Goal: Transaction & Acquisition: Purchase product/service

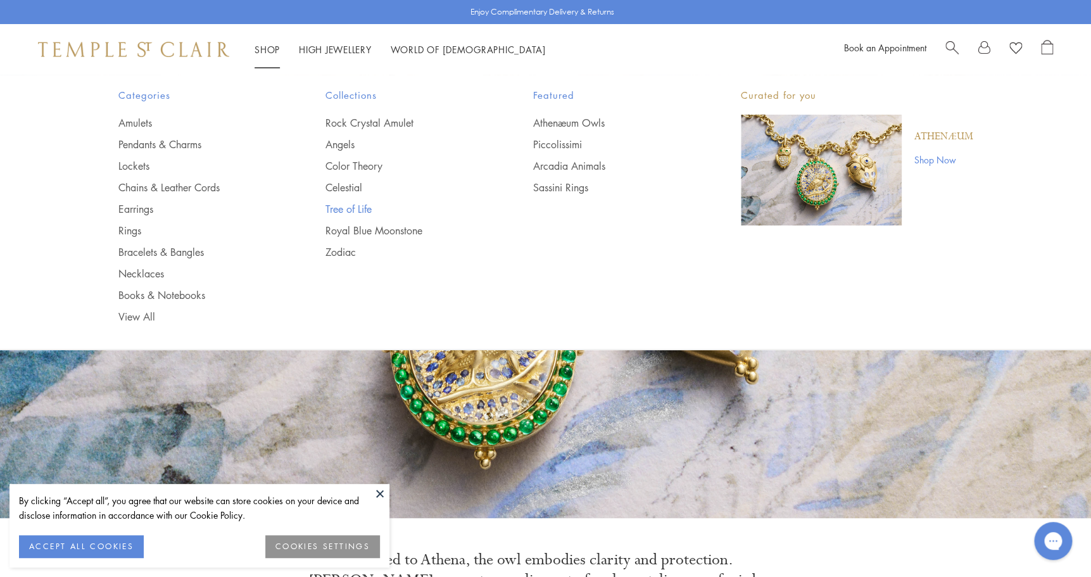
click at [356, 204] on link "Tree of Life" at bounding box center [403, 209] width 157 height 14
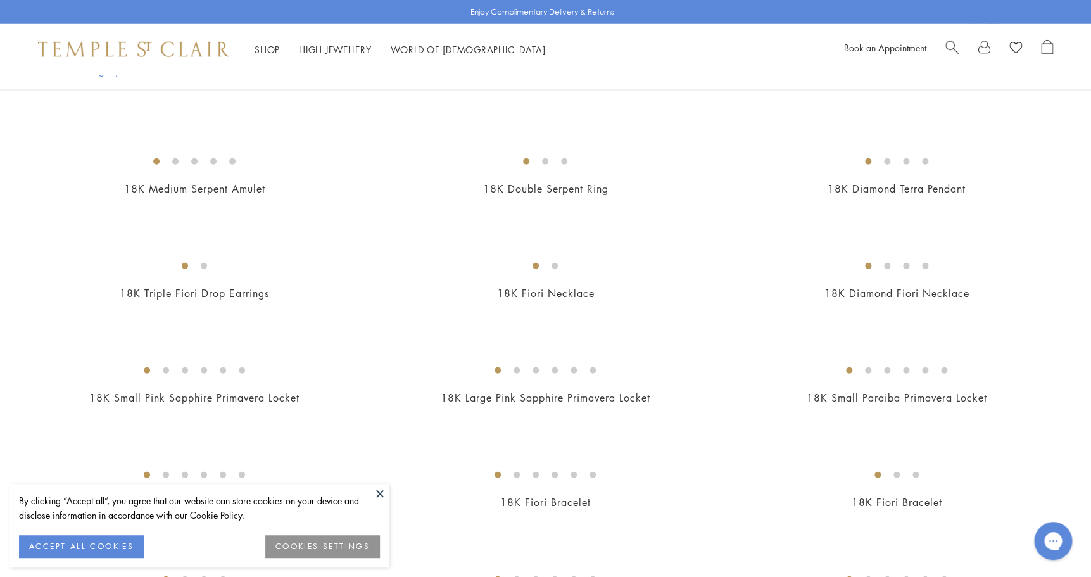
scroll to position [1312, 0]
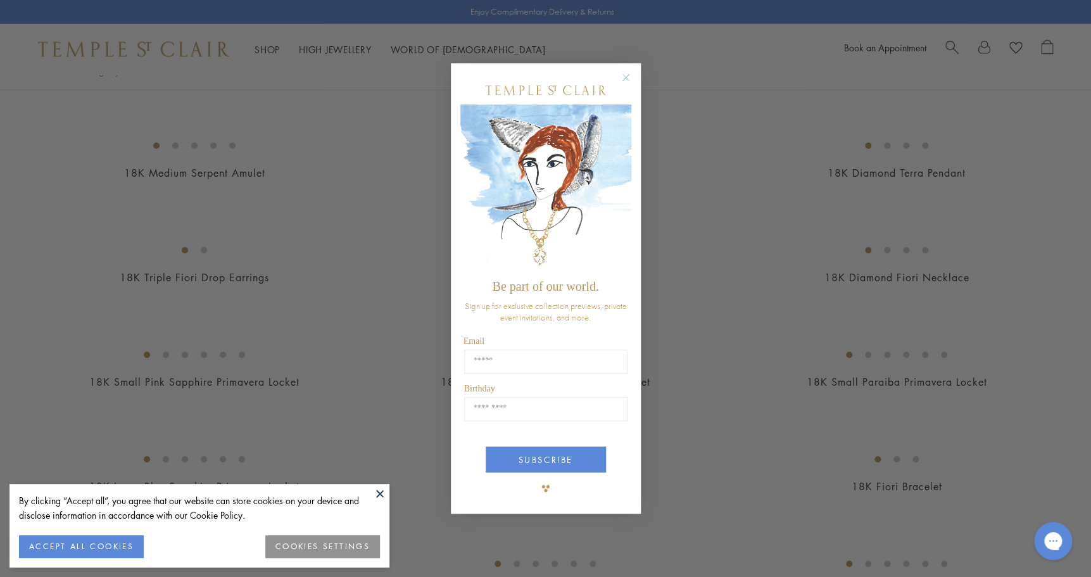
click at [624, 91] on div "POPUP Form" at bounding box center [545, 90] width 171 height 28
click at [624, 80] on circle "Close dialog" at bounding box center [625, 77] width 15 height 15
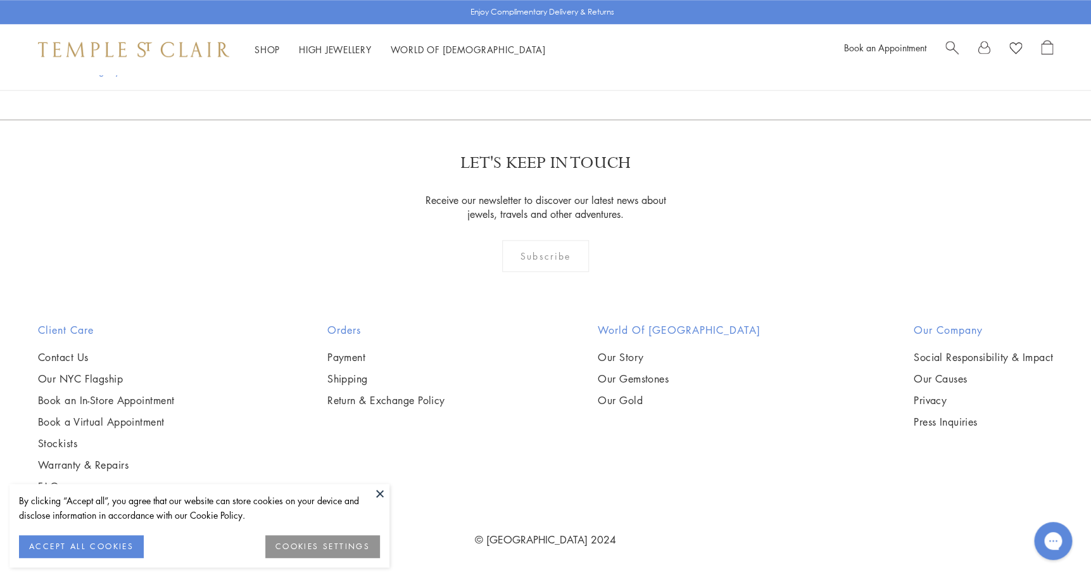
scroll to position [3273, 0]
click at [0, 0] on img at bounding box center [0, 0] width 0 height 0
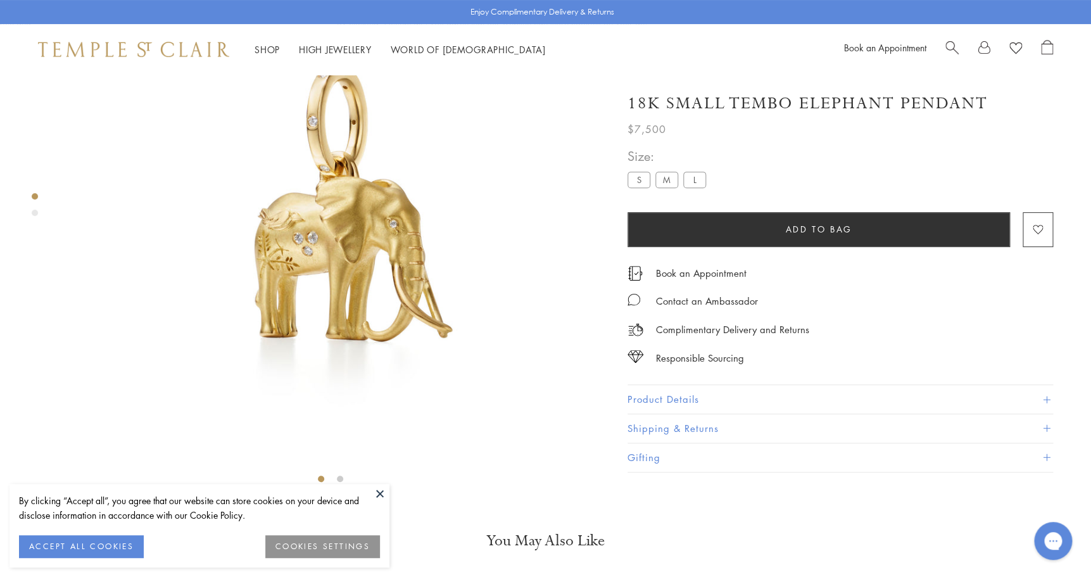
scroll to position [279, 0]
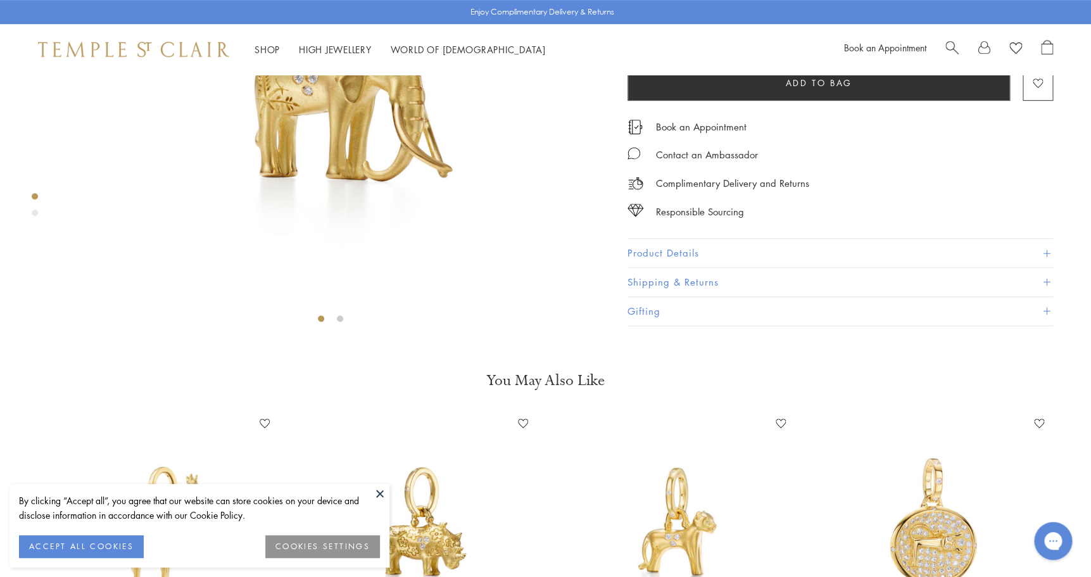
click at [668, 267] on button "Product Details" at bounding box center [839, 253] width 425 height 28
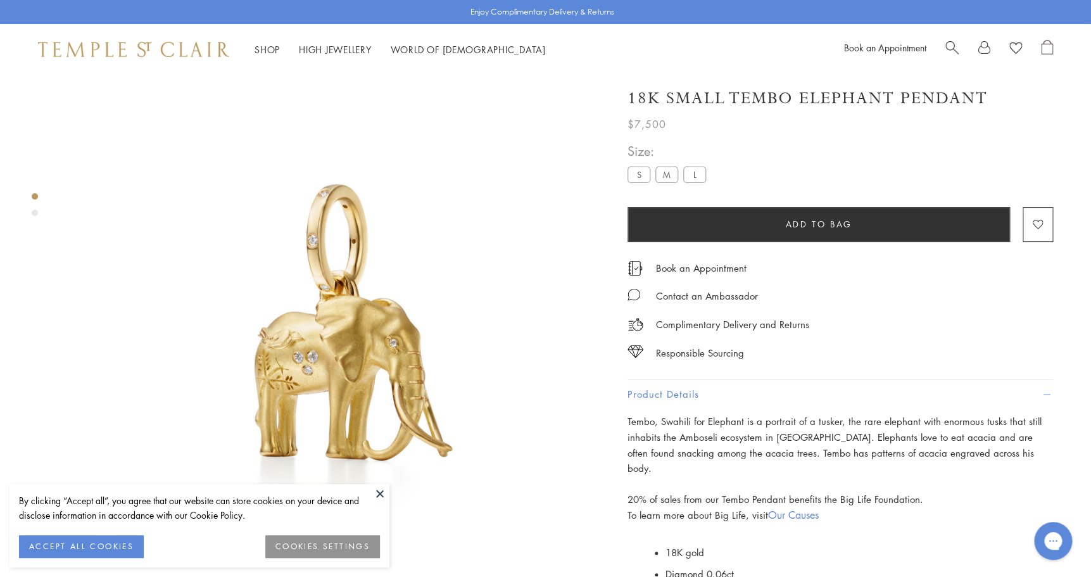
scroll to position [16, 0]
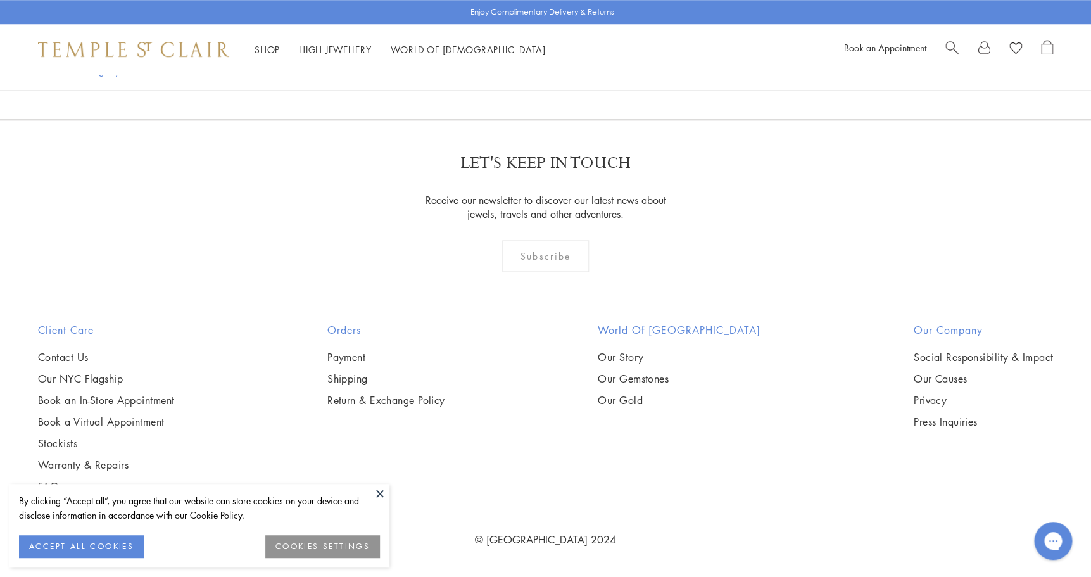
scroll to position [3677, 0]
click at [0, 0] on img at bounding box center [0, 0] width 0 height 0
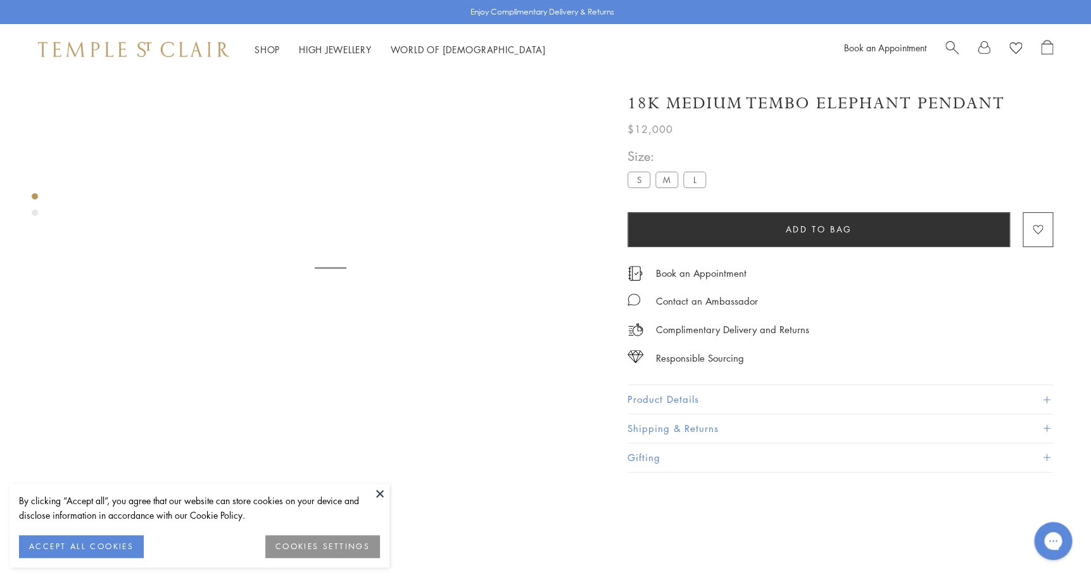
scroll to position [75, 0]
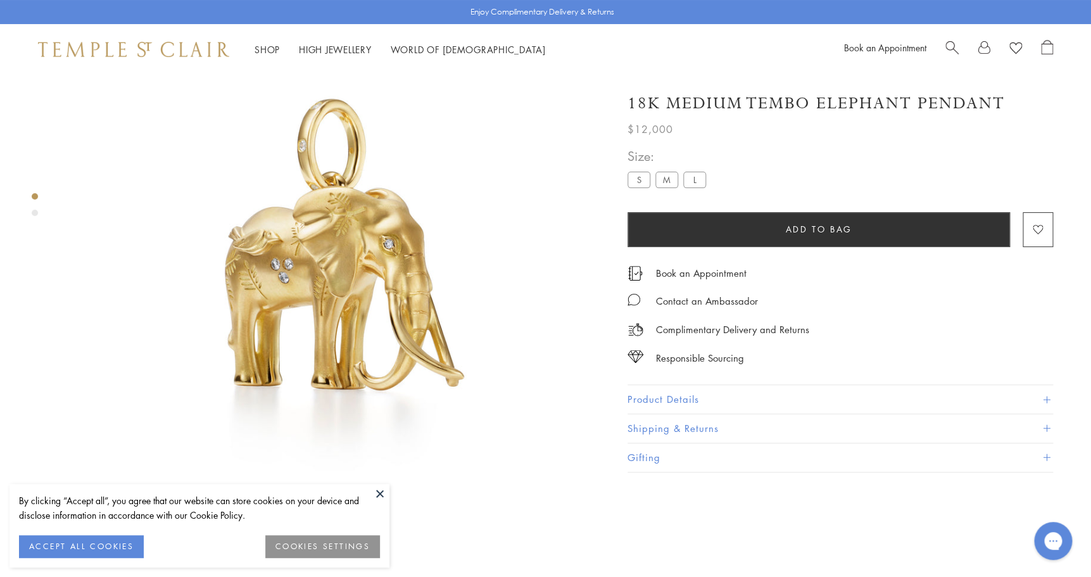
click at [643, 184] on label "S" at bounding box center [638, 180] width 23 height 16
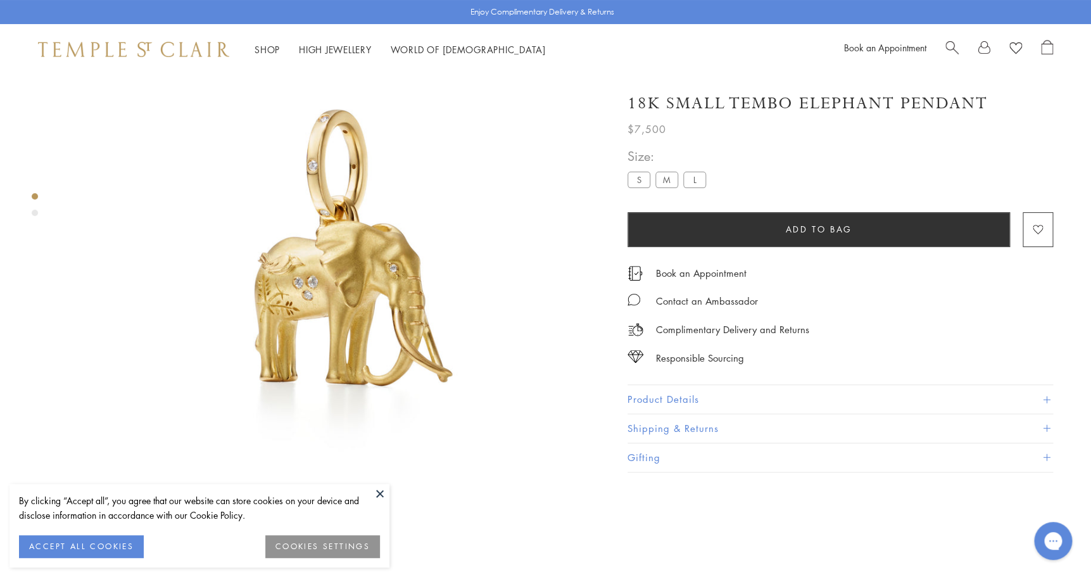
click at [669, 181] on label "M" at bounding box center [666, 180] width 23 height 16
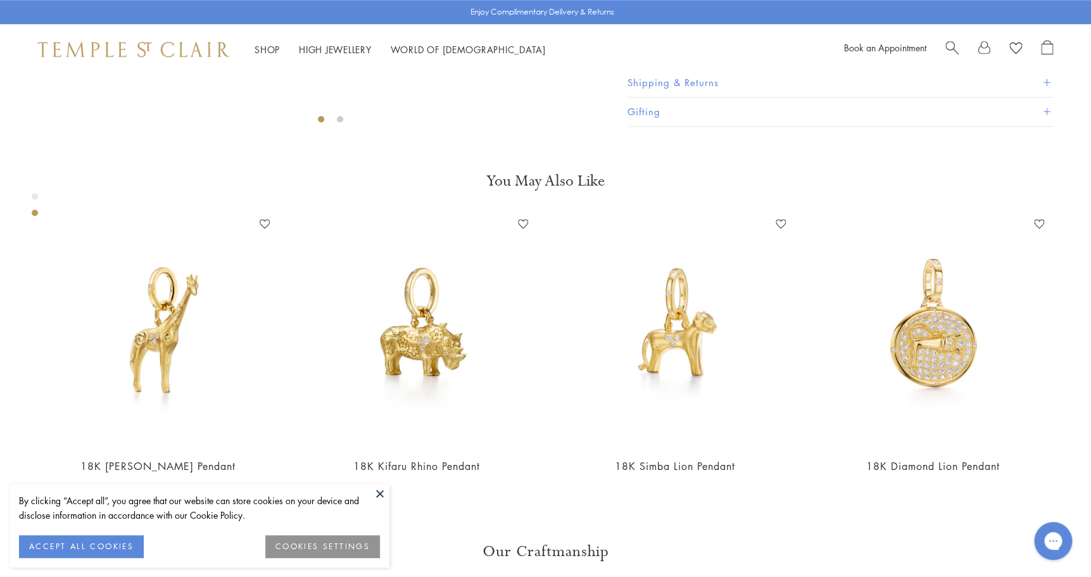
scroll to position [479, 0]
click at [692, 67] on button "Product Details" at bounding box center [839, 53] width 425 height 28
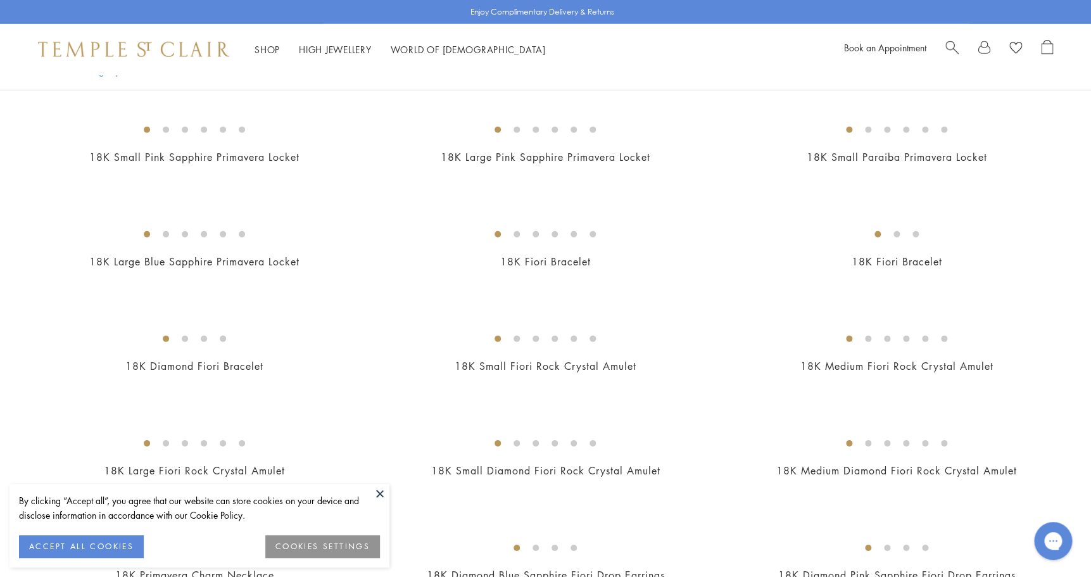
scroll to position [1124, 0]
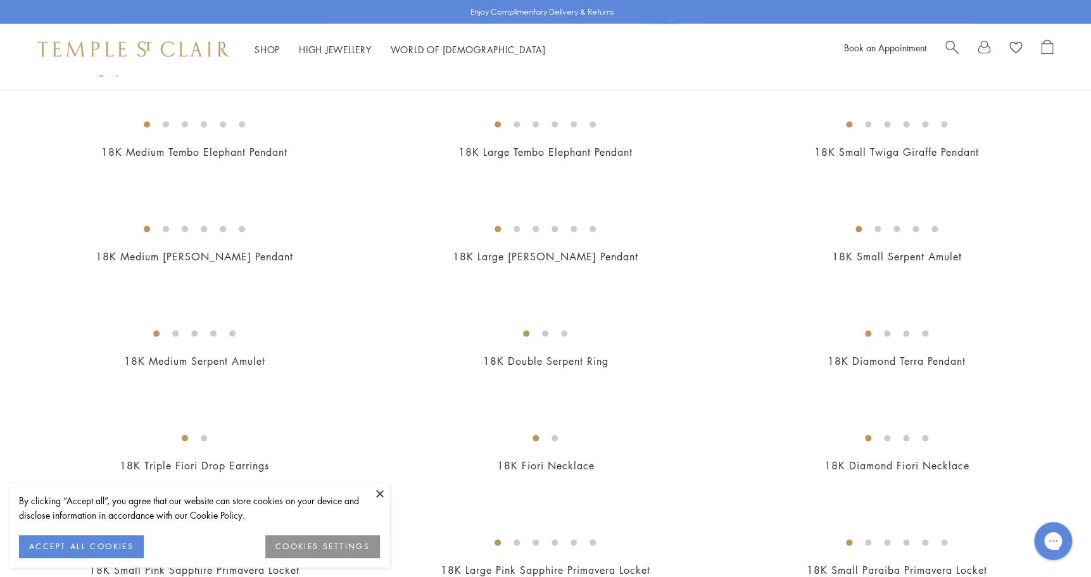
click at [946, 45] on span "Search" at bounding box center [951, 46] width 13 height 13
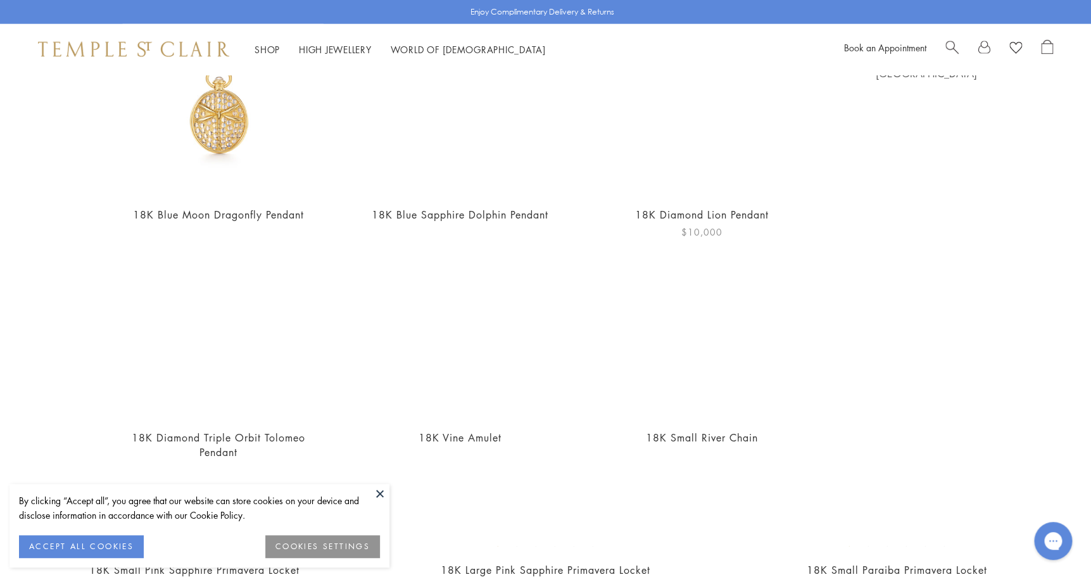
scroll to position [0, 0]
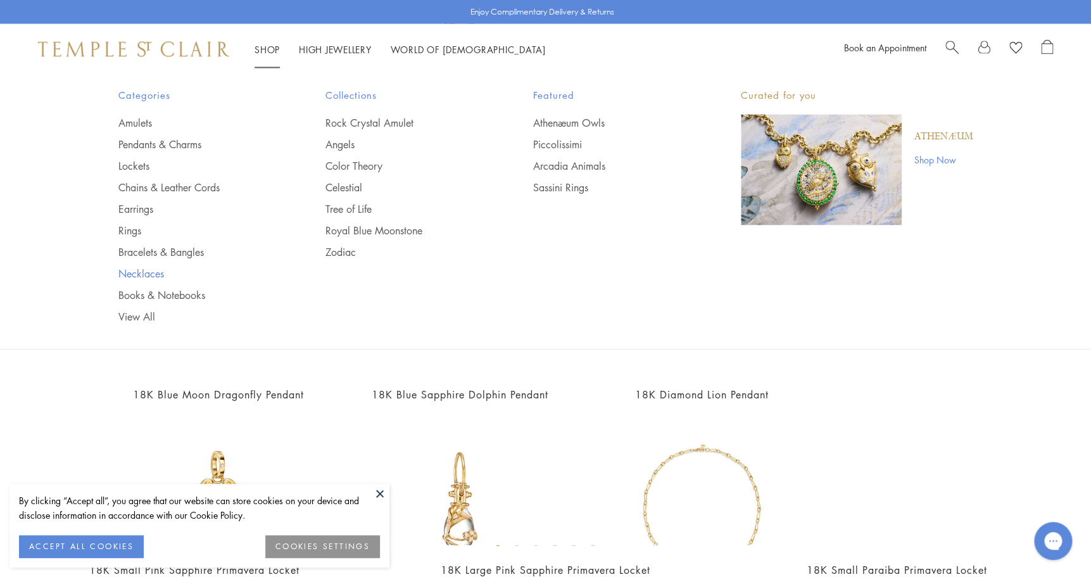
type input "**********"
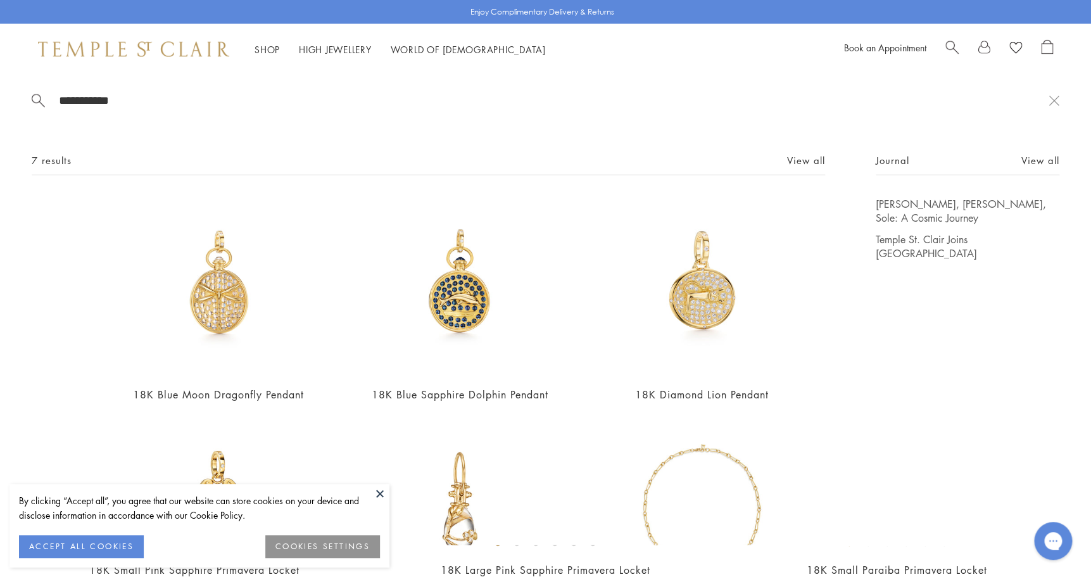
click at [135, 274] on link "Necklaces" at bounding box center [196, 273] width 157 height 14
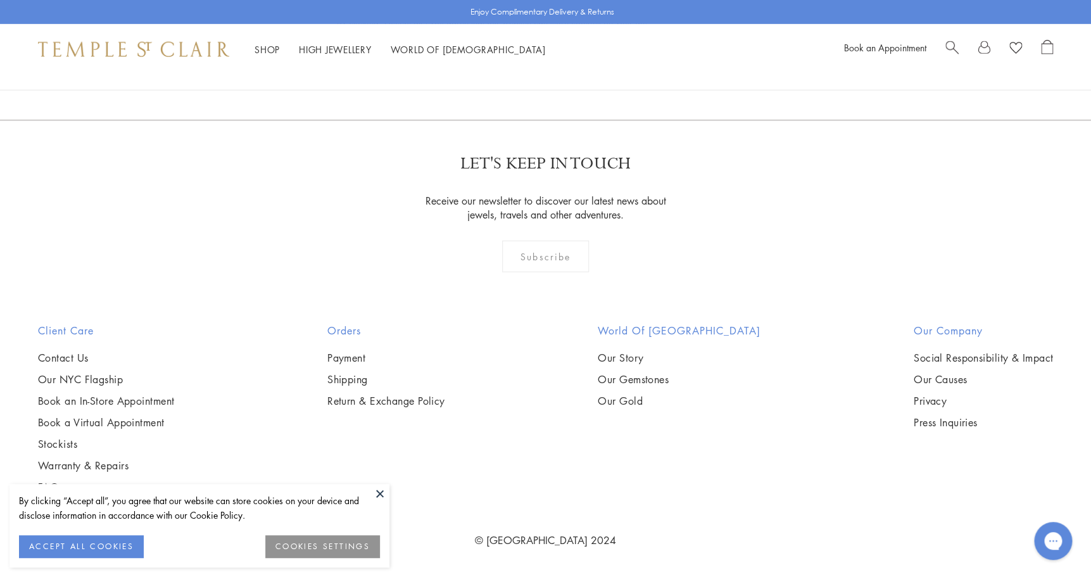
scroll to position [4059, 0]
